Goal: Transaction & Acquisition: Purchase product/service

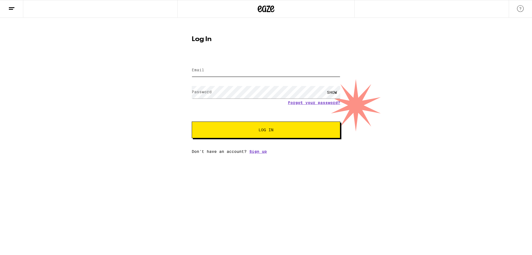
click at [219, 74] on input "Email" at bounding box center [266, 70] width 149 height 12
type input "[EMAIL_ADDRESS][DOMAIN_NAME]"
click at [192, 121] on button "Log In" at bounding box center [266, 129] width 149 height 17
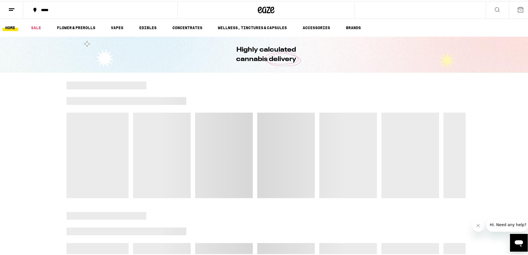
click at [49, 9] on div "*****" at bounding box center [103, 9] width 130 height 4
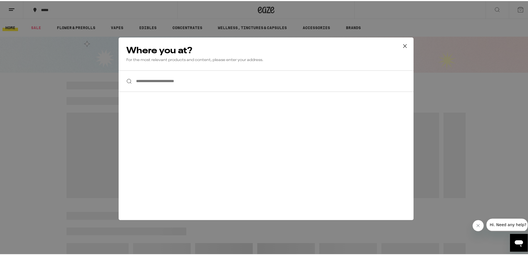
click at [165, 82] on input "**********" at bounding box center [266, 79] width 295 height 21
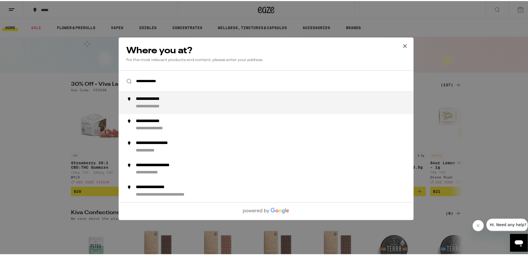
click at [174, 104] on div "**********" at bounding box center [277, 101] width 283 height 13
type input "**********"
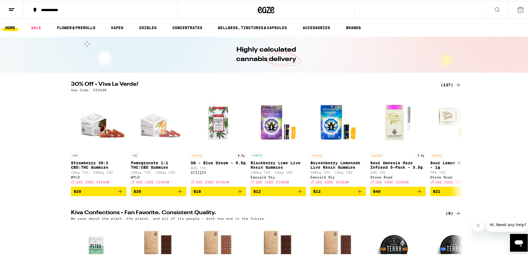
click at [456, 84] on icon at bounding box center [458, 84] width 4 height 4
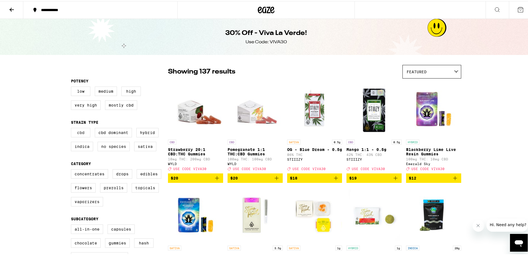
click at [85, 132] on label "CBD" at bounding box center [80, 131] width 19 height 9
click at [72, 128] on input "CBD" at bounding box center [72, 127] width 0 height 0
checkbox input "true"
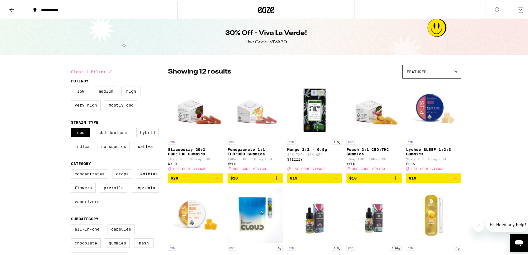
click at [108, 134] on label "CBD Dominant" at bounding box center [113, 131] width 37 height 9
click at [72, 128] on input "CBD Dominant" at bounding box center [72, 127] width 0 height 0
checkbox input "true"
click at [144, 150] on label "Sativa" at bounding box center [145, 145] width 22 height 9
click at [72, 128] on input "Sativa" at bounding box center [72, 127] width 0 height 0
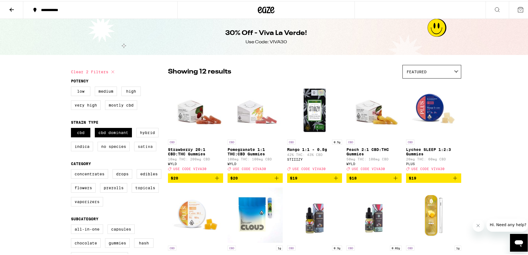
checkbox input "true"
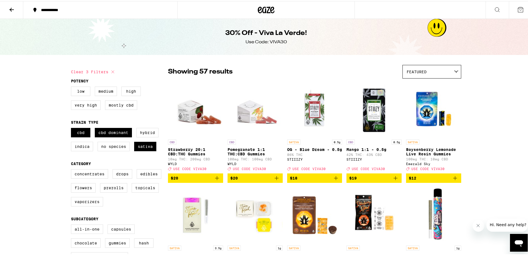
scroll to position [83, 0]
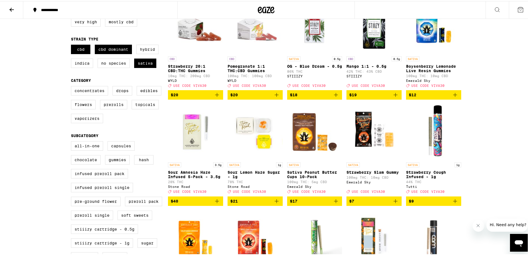
click at [216, 203] on icon "Add to bag" at bounding box center [217, 200] width 7 height 7
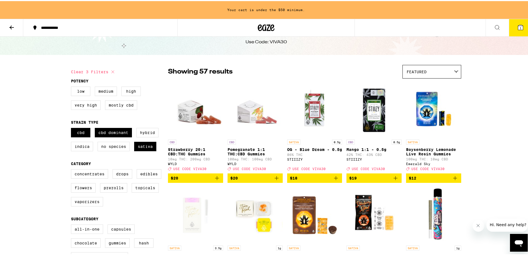
scroll to position [0, 0]
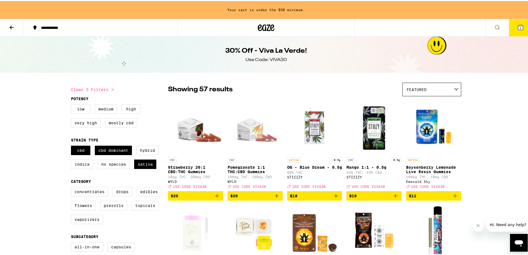
click at [9, 28] on icon at bounding box center [11, 26] width 7 height 7
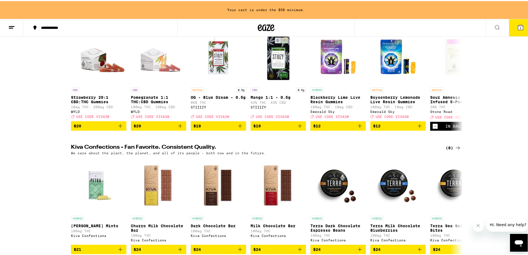
scroll to position [166, 0]
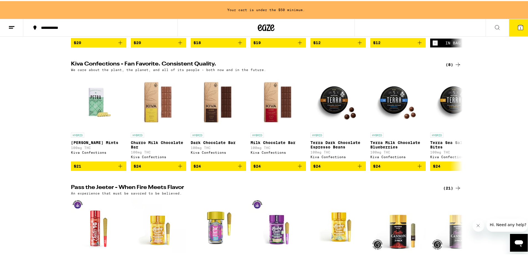
click at [477, 227] on icon "Close message from company" at bounding box center [478, 225] width 4 height 4
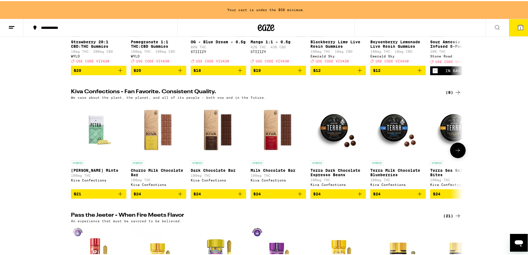
scroll to position [0, 0]
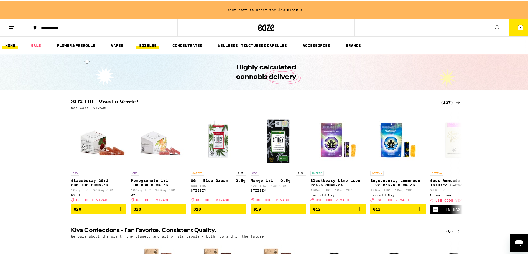
click at [142, 42] on link "EDIBLES" at bounding box center [147, 44] width 23 height 7
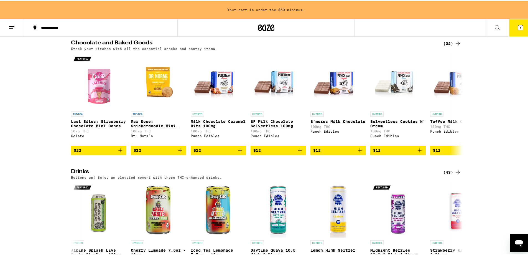
scroll to position [41, 0]
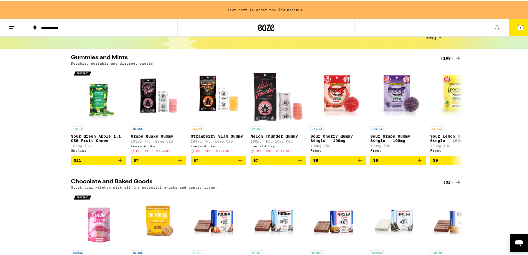
click at [441, 55] on div "(108)" at bounding box center [451, 57] width 21 height 7
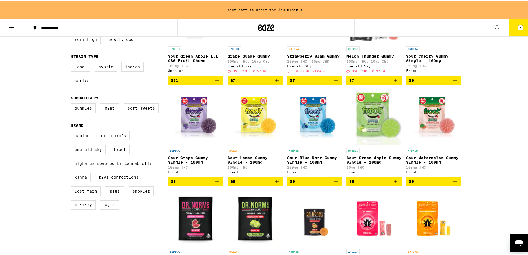
scroll to position [194, 0]
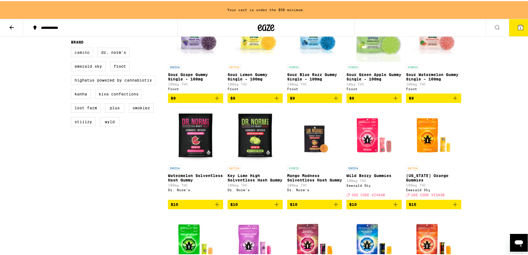
click at [77, 56] on label "Camino" at bounding box center [82, 51] width 22 height 9
click at [72, 48] on input "Camino" at bounding box center [72, 47] width 0 height 0
checkbox input "true"
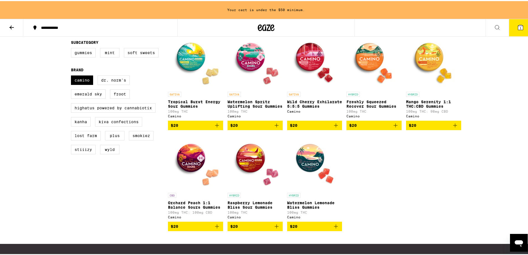
scroll to position [111, 0]
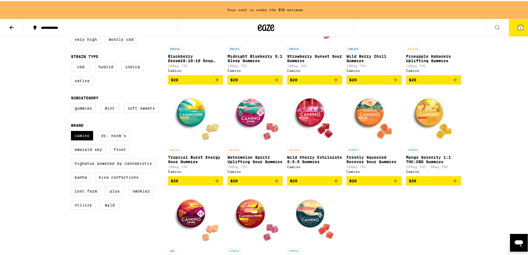
click at [437, 162] on p "Mango Serenity 1:1 THC:CBD Gummies" at bounding box center [433, 158] width 55 height 9
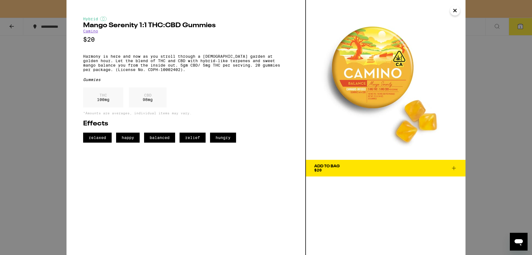
click at [452, 9] on icon "Close" at bounding box center [455, 10] width 7 height 8
